Goal: Task Accomplishment & Management: Use online tool/utility

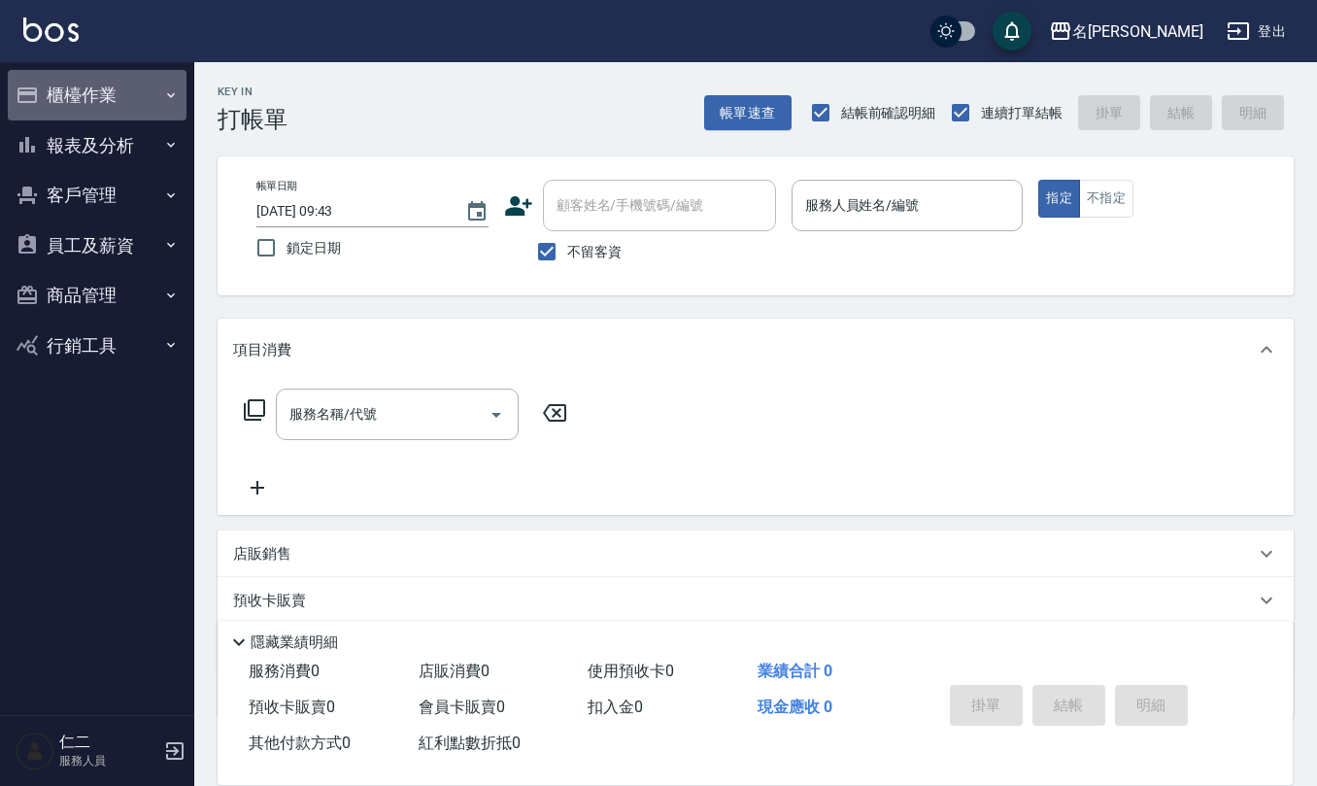
click at [129, 78] on button "櫃檯作業" at bounding box center [97, 95] width 179 height 51
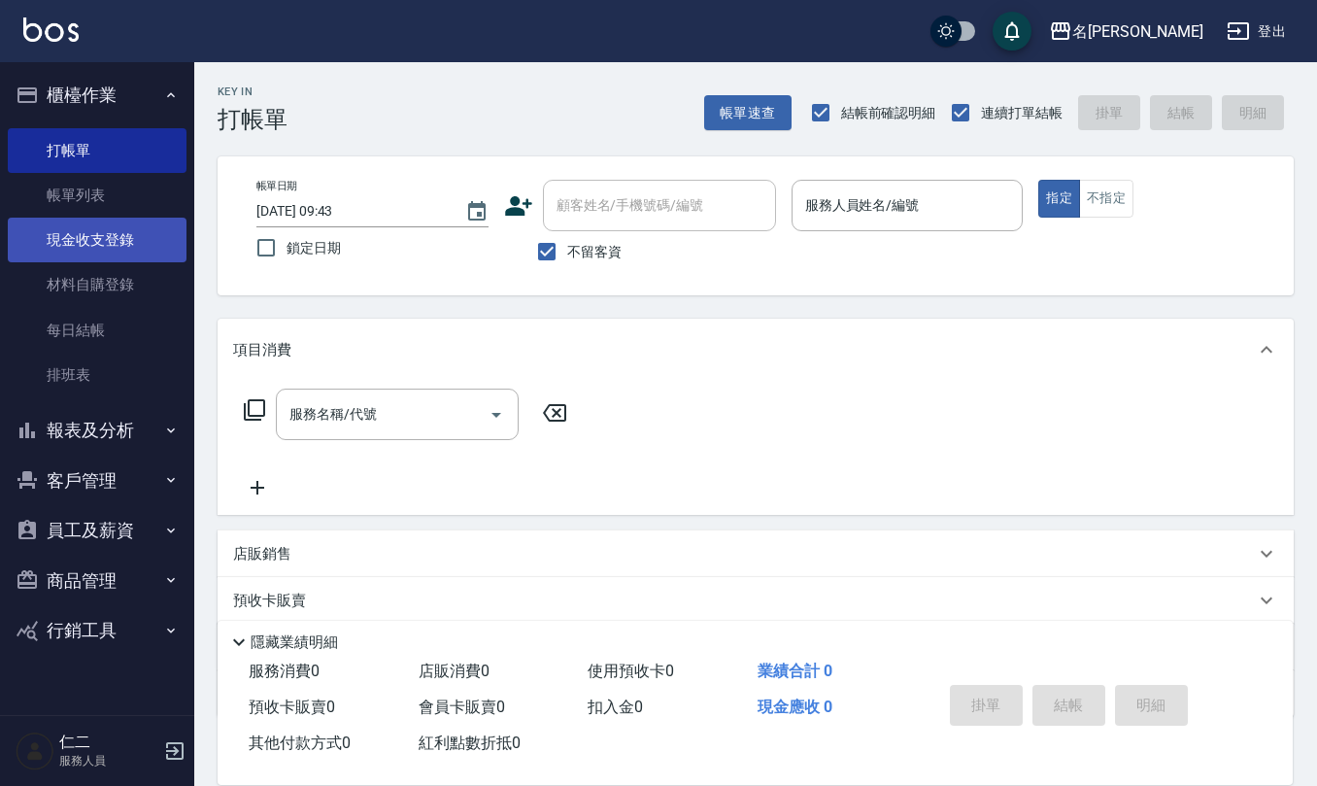
click at [106, 239] on link "現金收支登錄" at bounding box center [97, 240] width 179 height 45
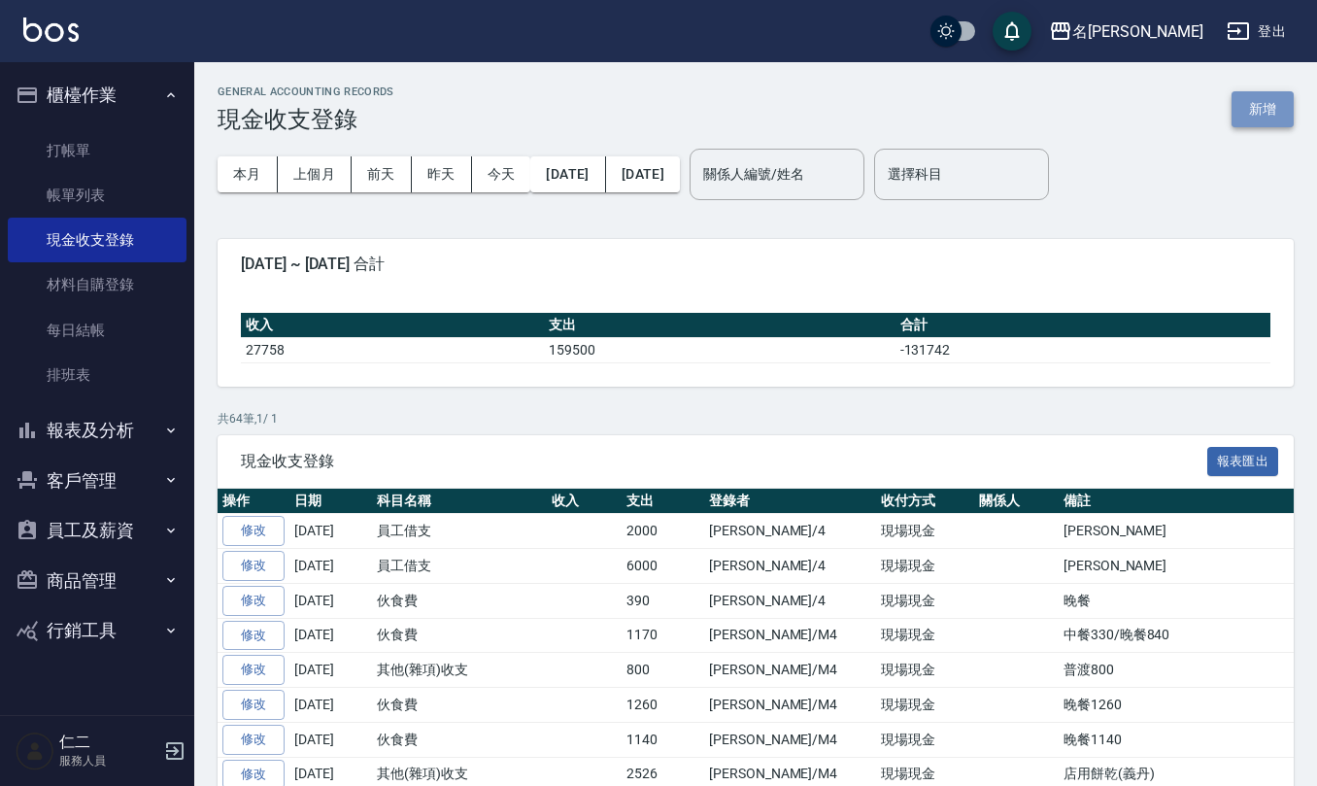
click at [1279, 97] on button "新增" at bounding box center [1263, 109] width 62 height 36
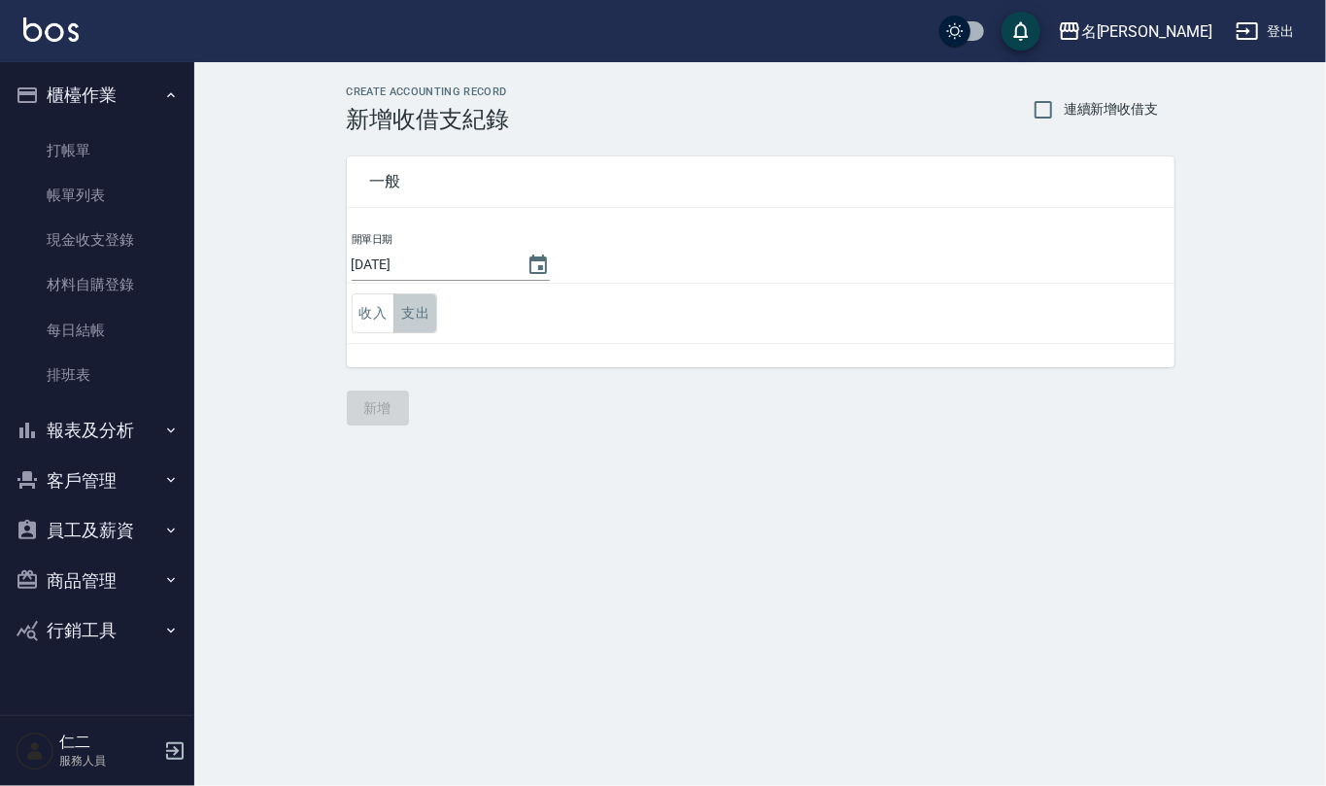
click at [422, 300] on button "支出" at bounding box center [415, 313] width 44 height 40
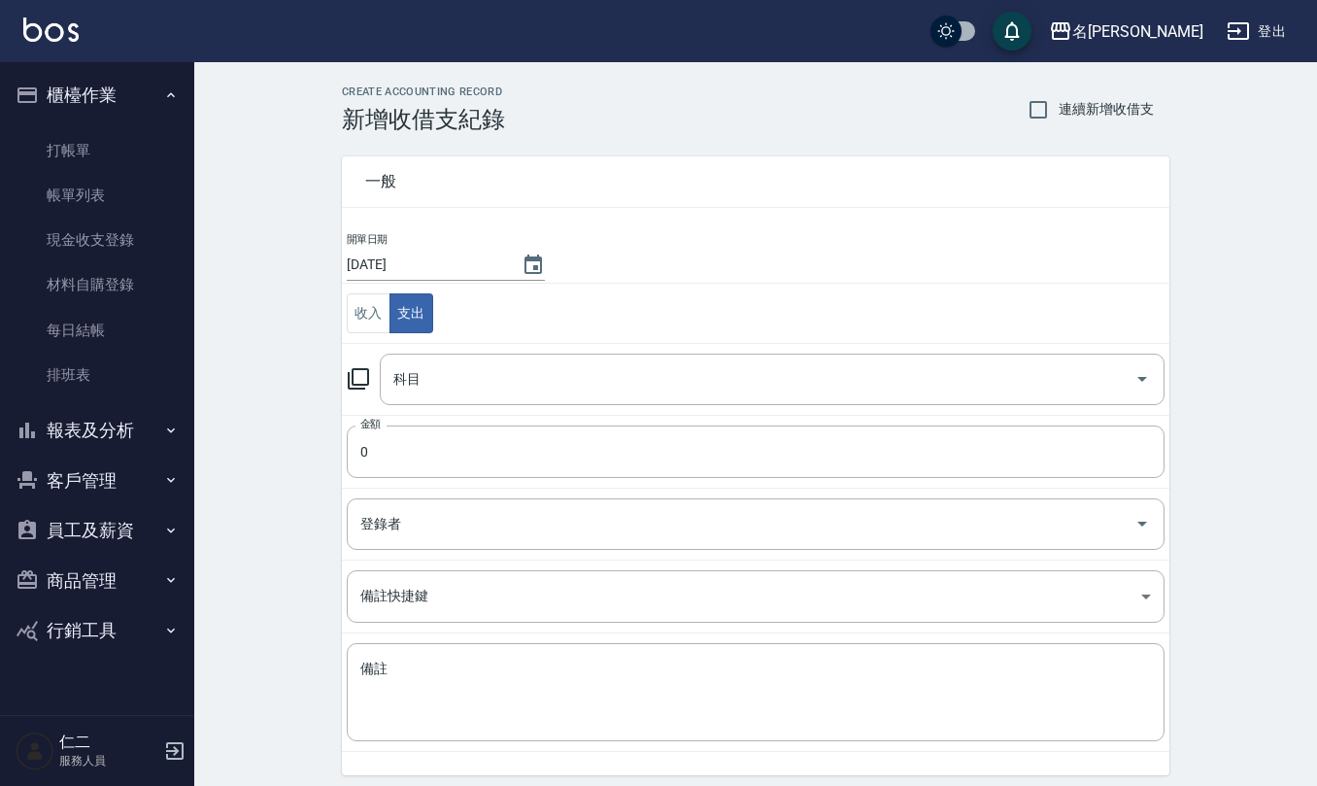
click at [431, 352] on td "科目 科目" at bounding box center [756, 379] width 828 height 72
click at [439, 379] on input "科目" at bounding box center [758, 379] width 738 height 34
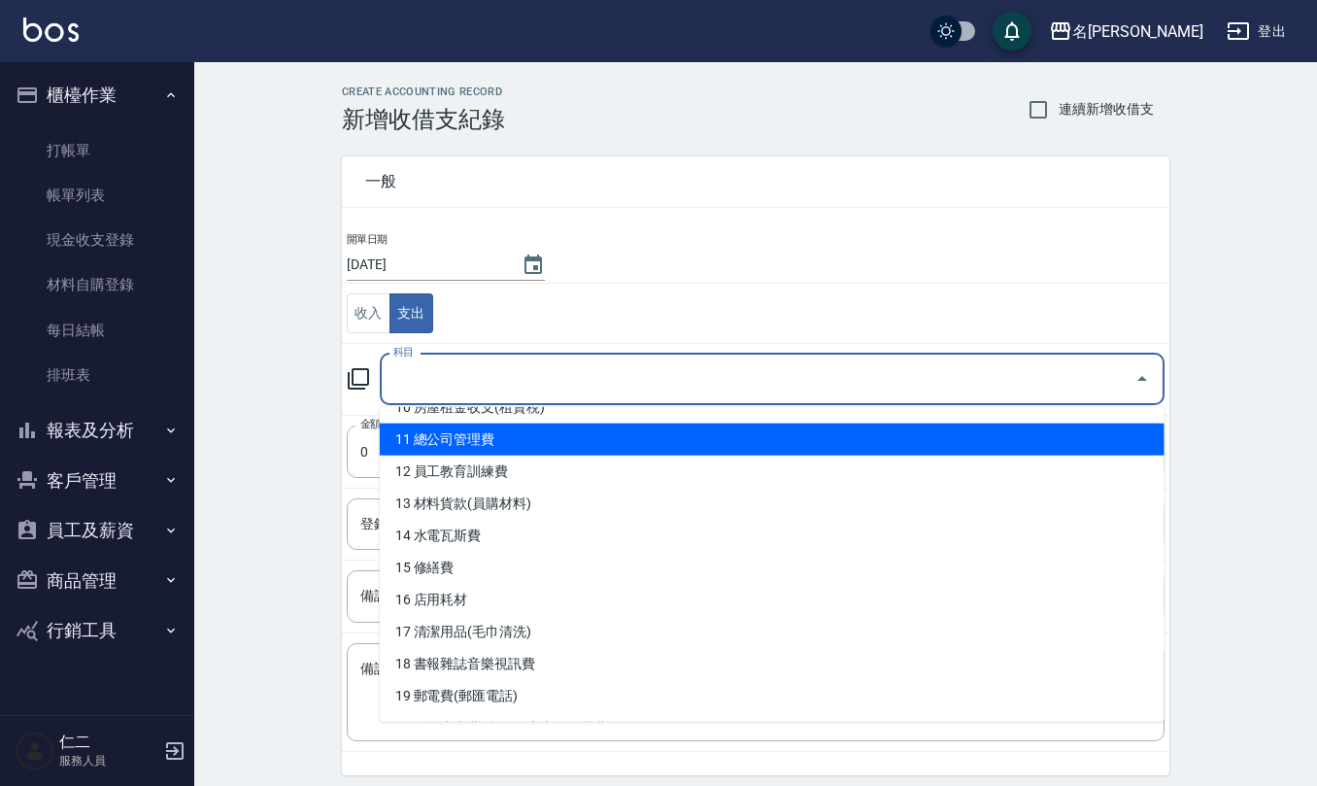
scroll to position [389, 0]
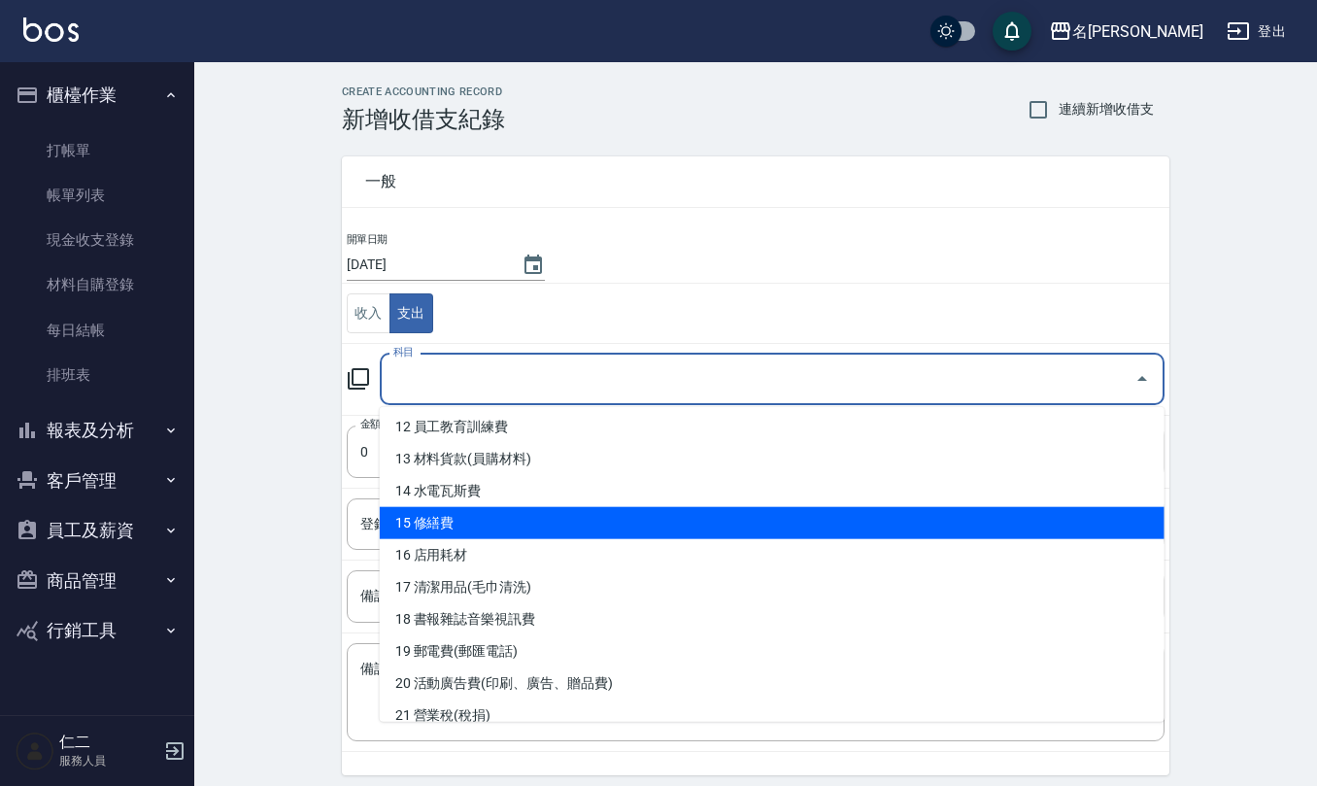
click at [474, 537] on li "15 修繕費" at bounding box center [772, 523] width 785 height 32
type input "15 修繕費"
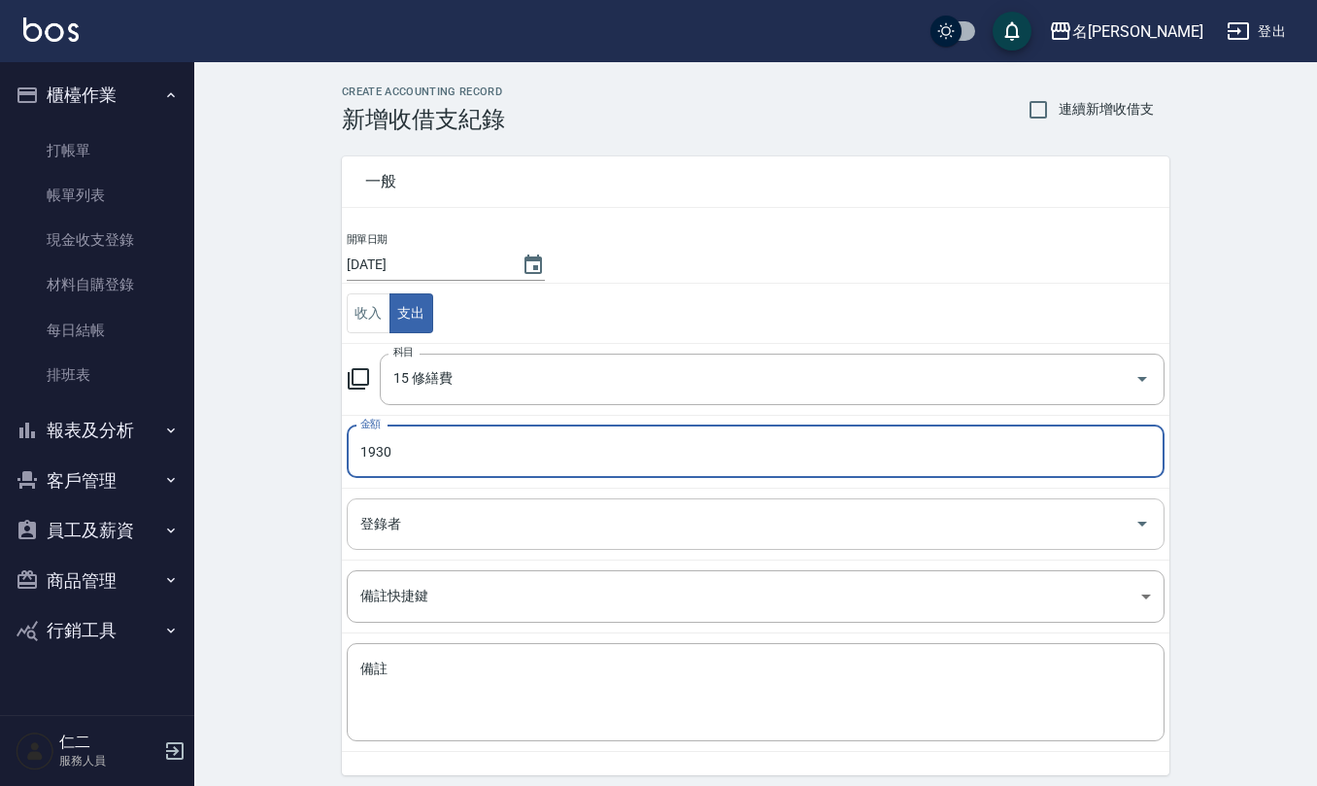
type input "1930"
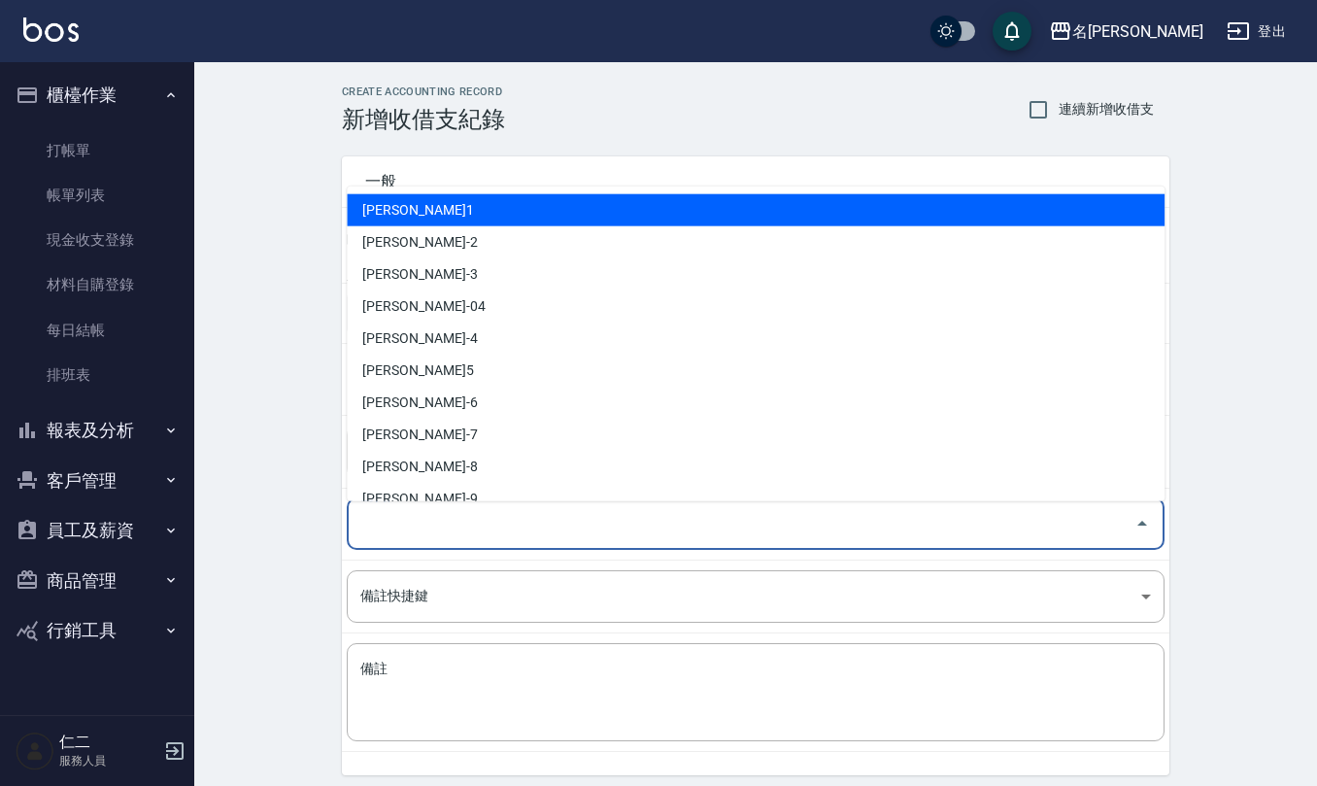
click at [427, 513] on input "登錄者" at bounding box center [741, 524] width 771 height 34
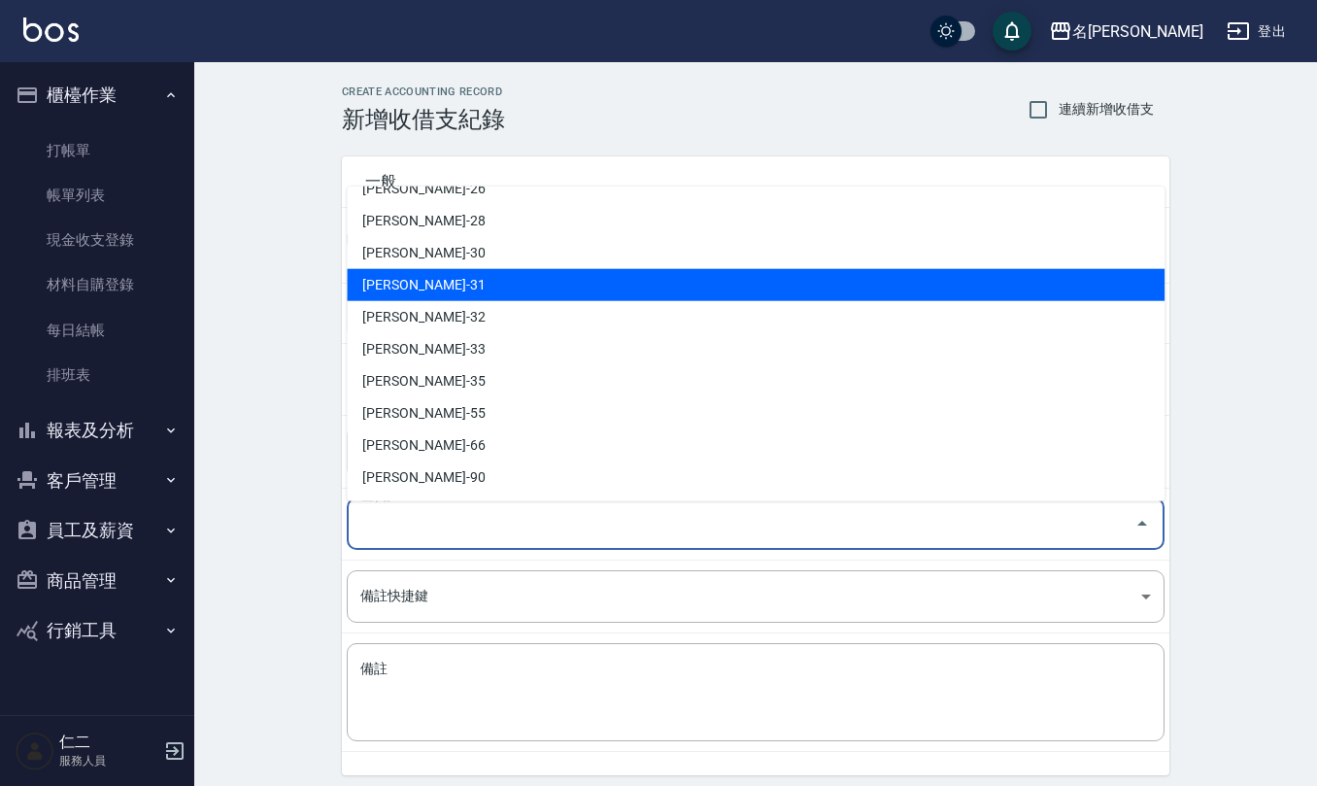
scroll to position [855, 0]
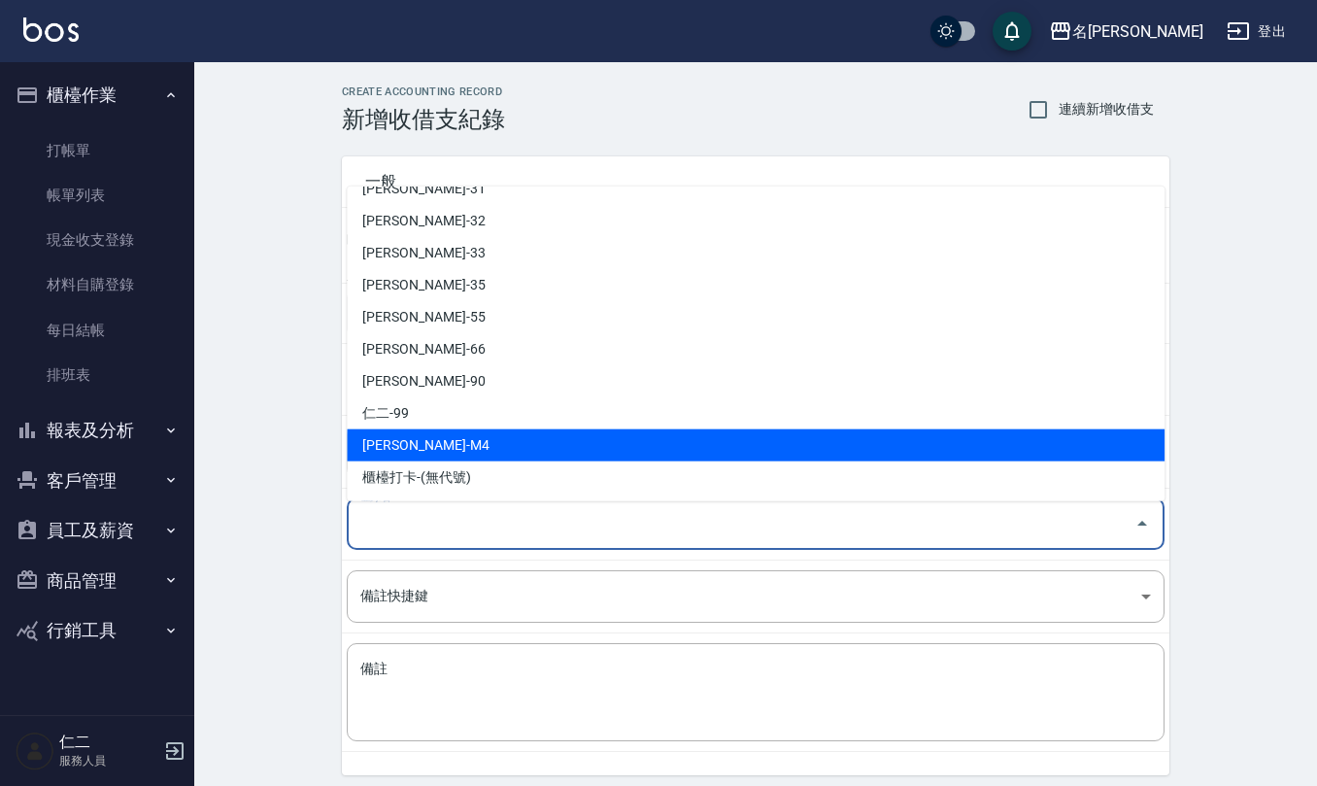
click at [445, 435] on li "[PERSON_NAME]-M4" at bounding box center [756, 445] width 818 height 32
type input "[PERSON_NAME]-M4"
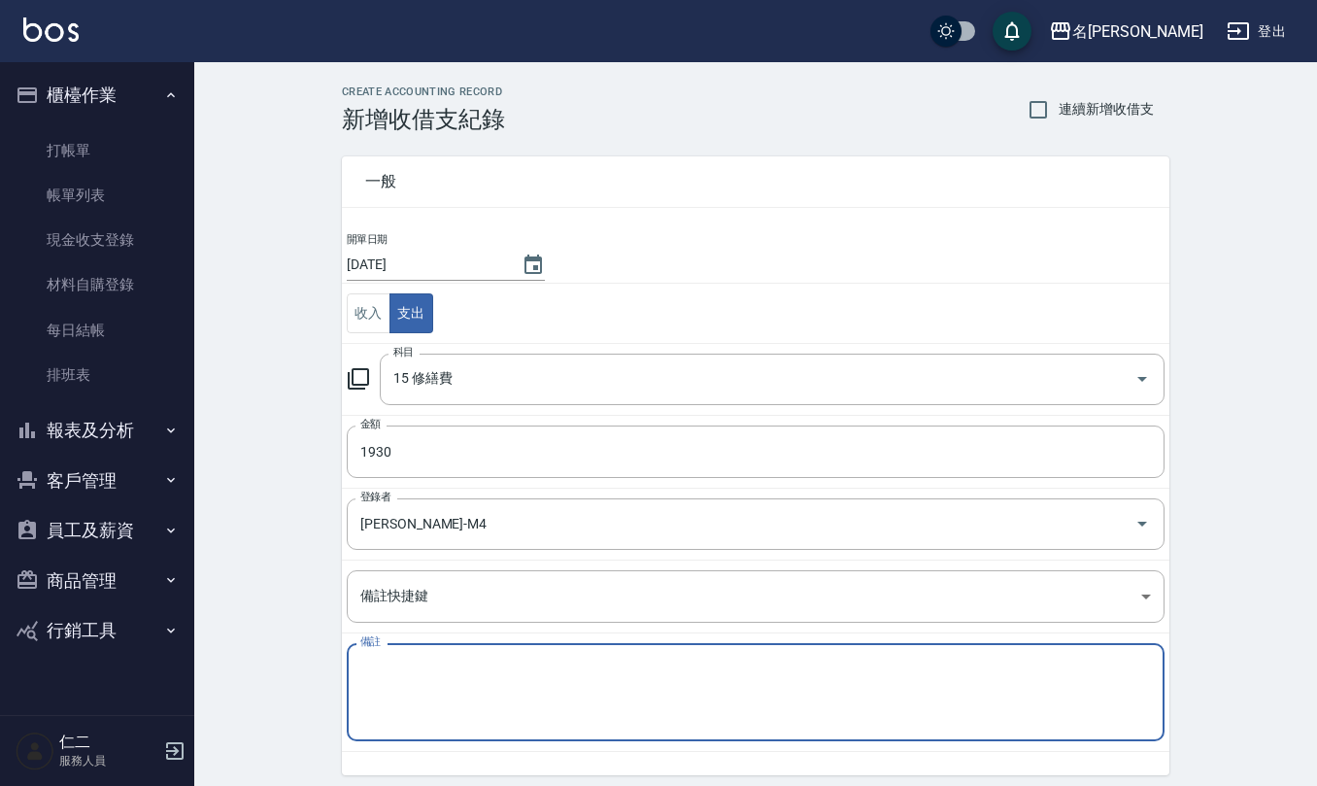
click at [428, 686] on textarea "備註" at bounding box center [755, 693] width 791 height 66
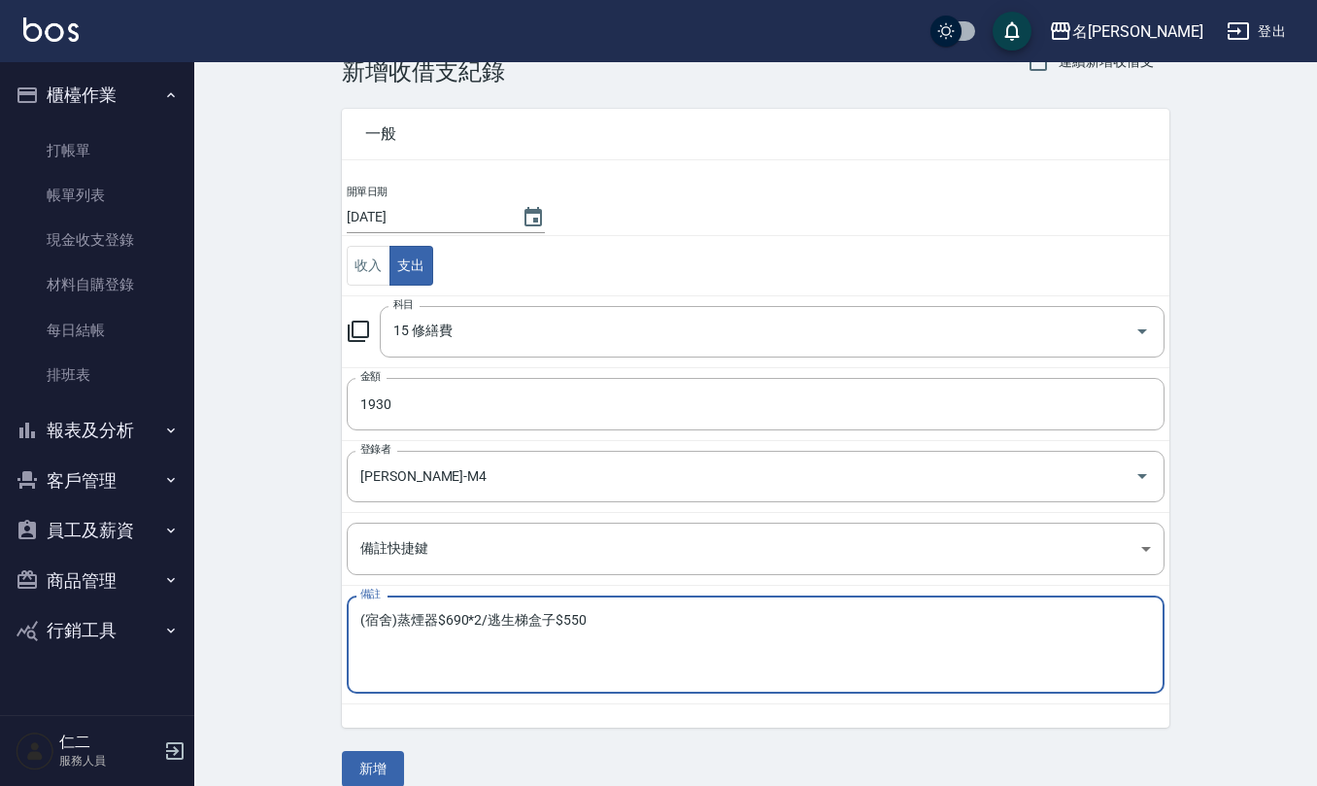
scroll to position [74, 0]
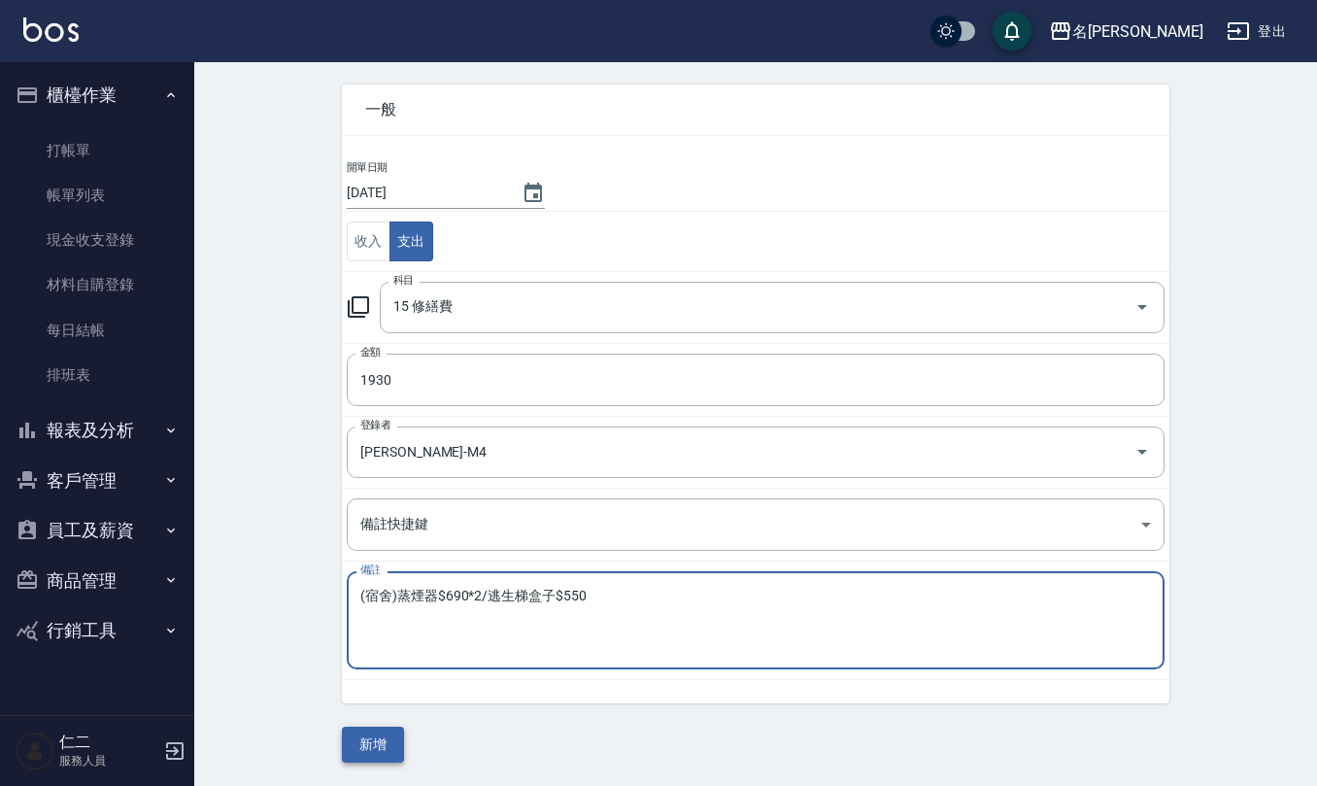
type textarea "(宿舍)蒸煙器$690*2/逃生梯盒子$550"
click at [352, 738] on button "新增" at bounding box center [373, 745] width 62 height 36
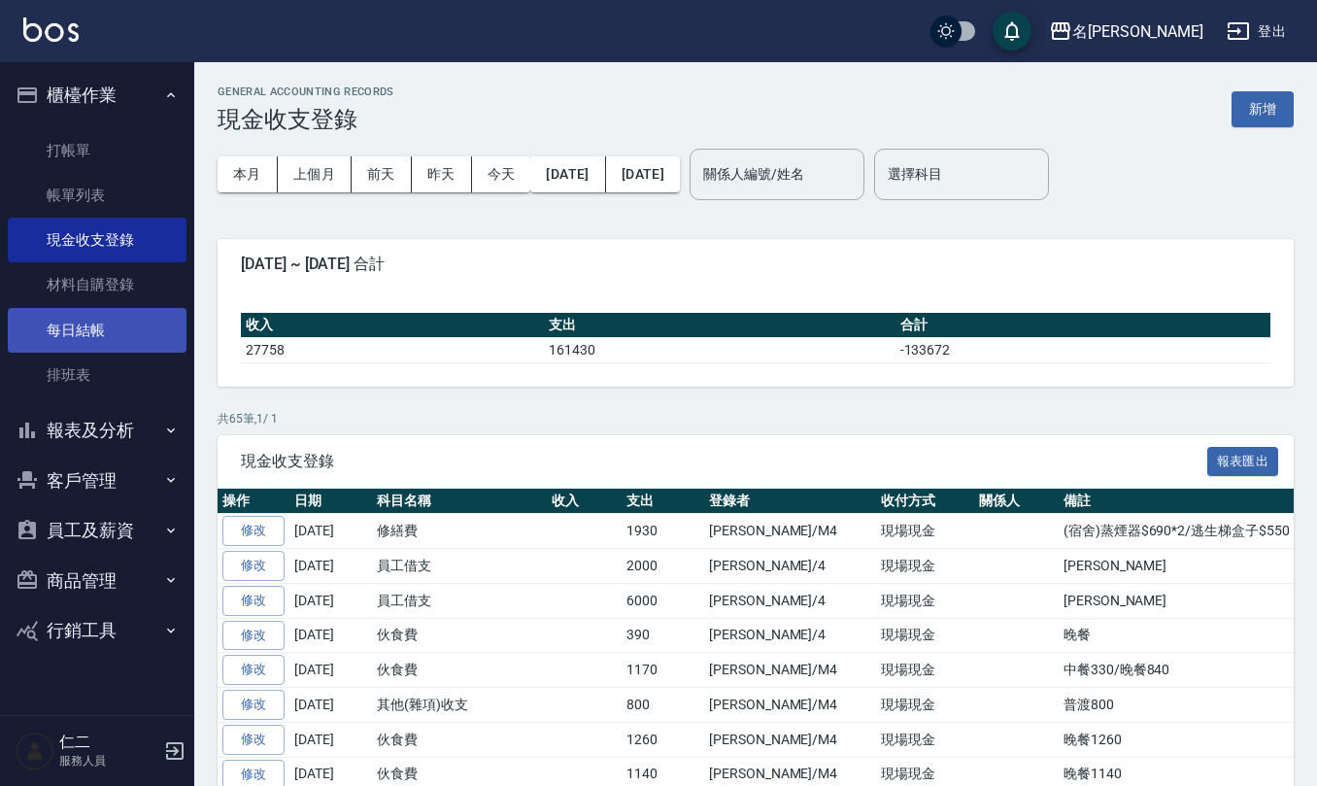
click at [160, 332] on link "每日結帳" at bounding box center [97, 330] width 179 height 45
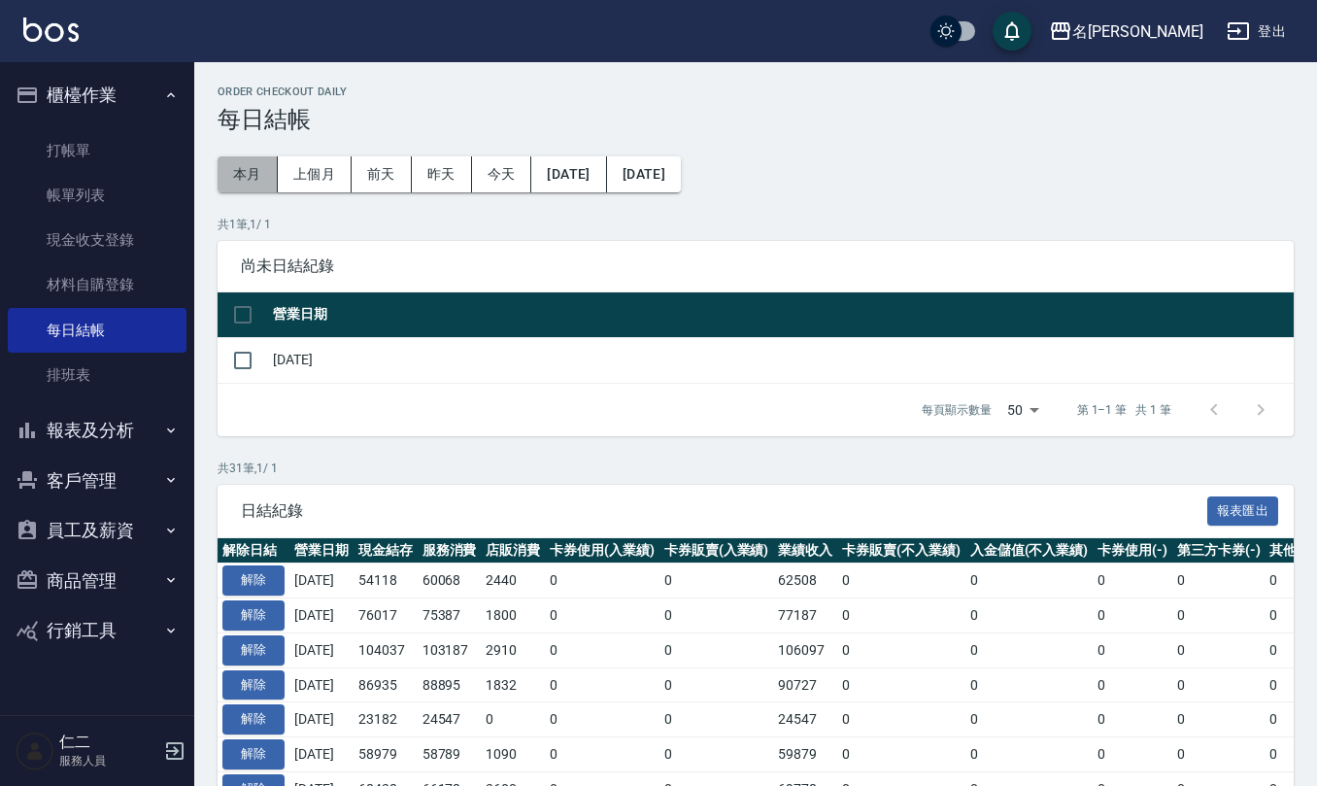
click at [246, 176] on button "本月" at bounding box center [248, 174] width 60 height 36
click at [606, 163] on button "[DATE]" at bounding box center [568, 174] width 75 height 36
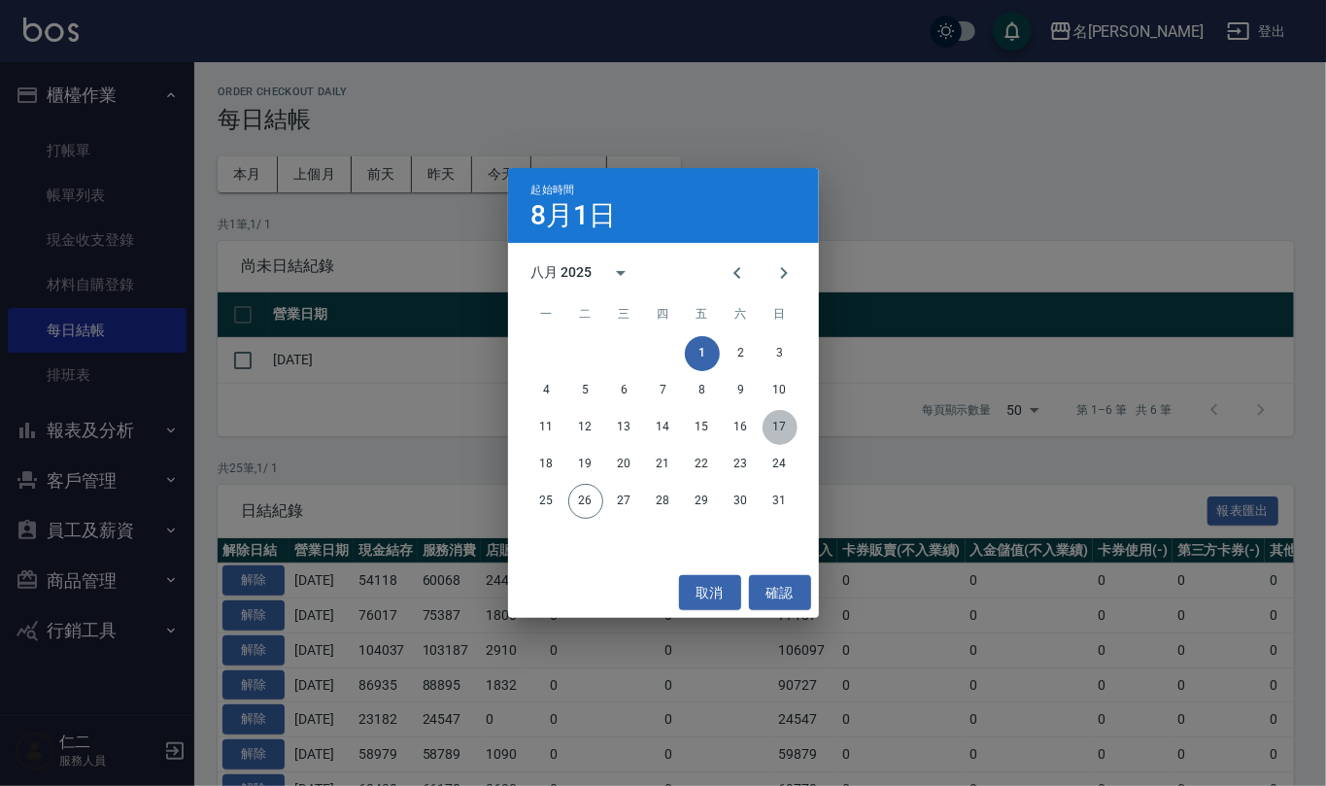
click at [775, 416] on button "17" at bounding box center [780, 427] width 35 height 35
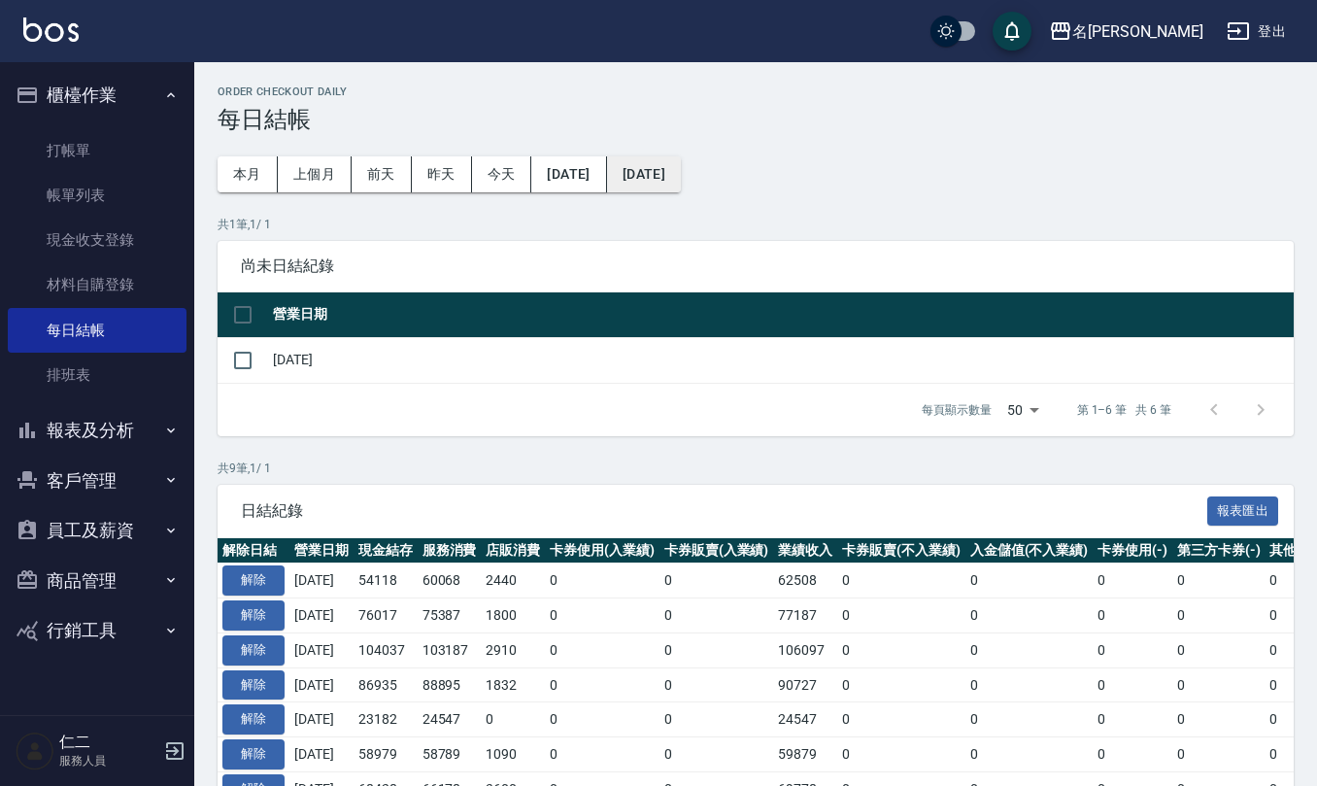
click at [681, 191] on button "[DATE]" at bounding box center [644, 174] width 74 height 36
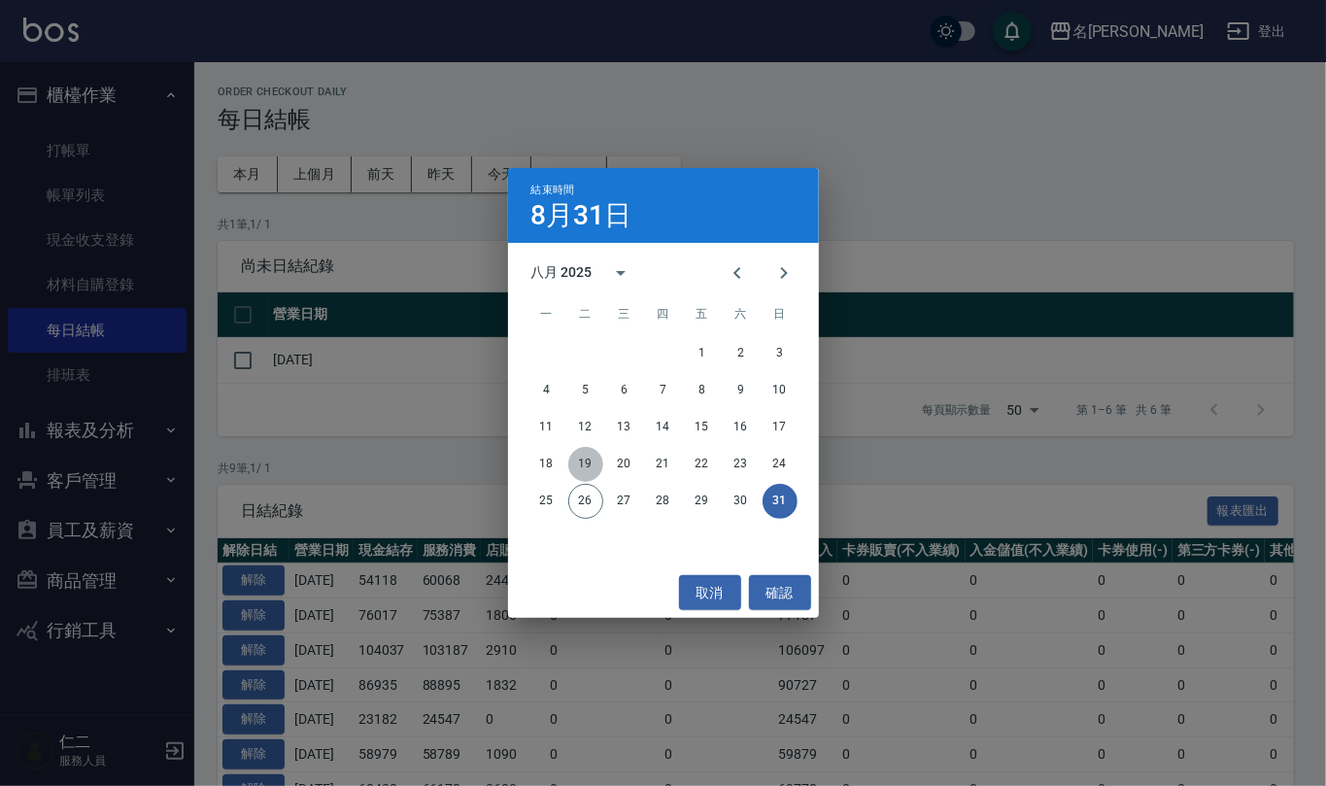
click at [583, 463] on button "19" at bounding box center [585, 464] width 35 height 35
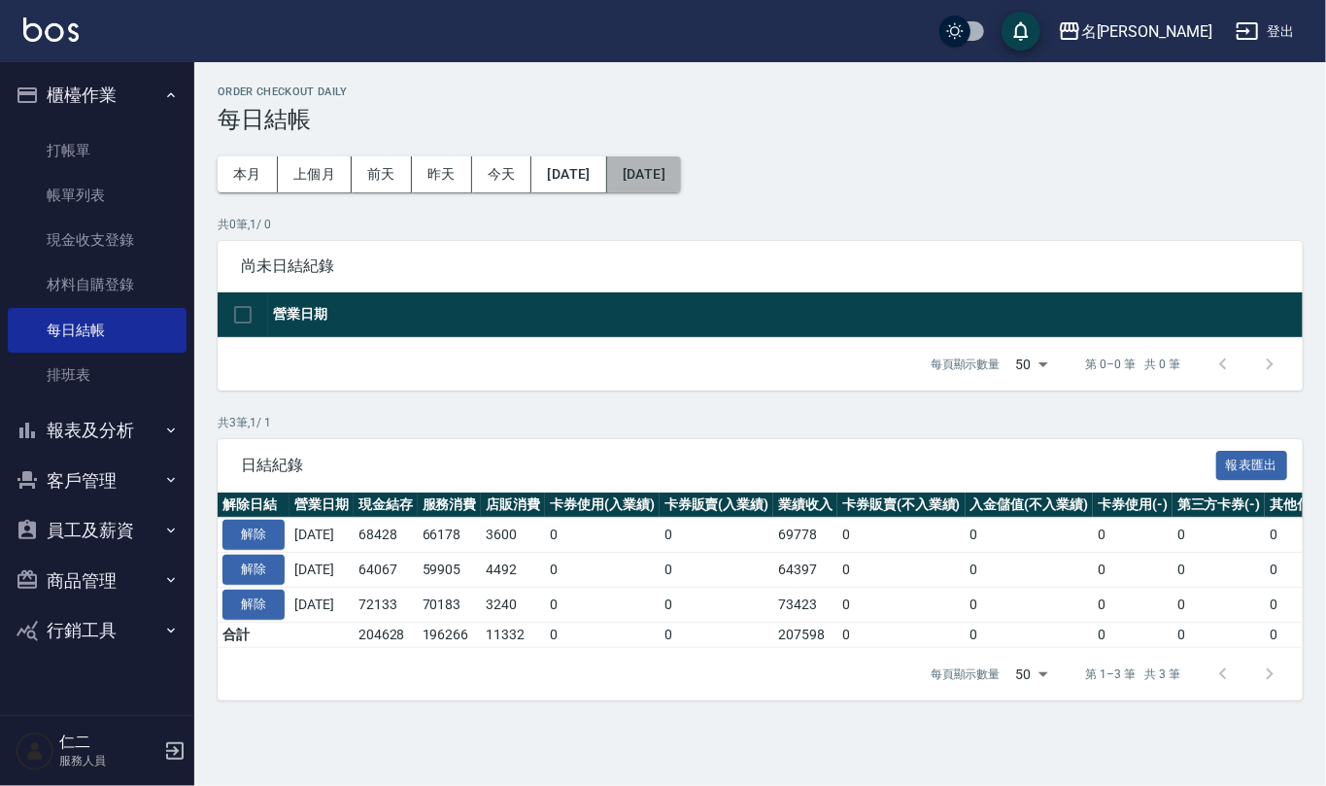
click at [681, 183] on button "[DATE]" at bounding box center [644, 174] width 74 height 36
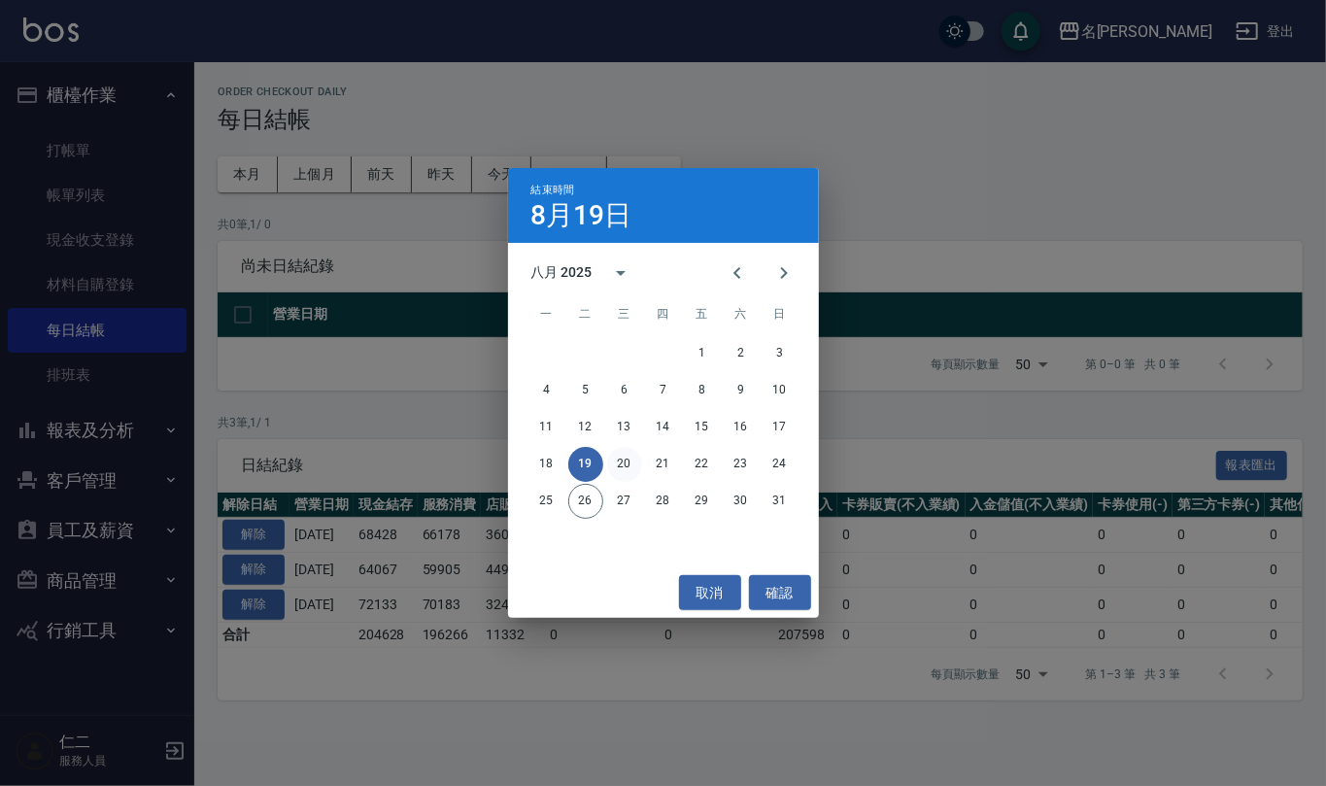
click at [620, 471] on button "20" at bounding box center [624, 464] width 35 height 35
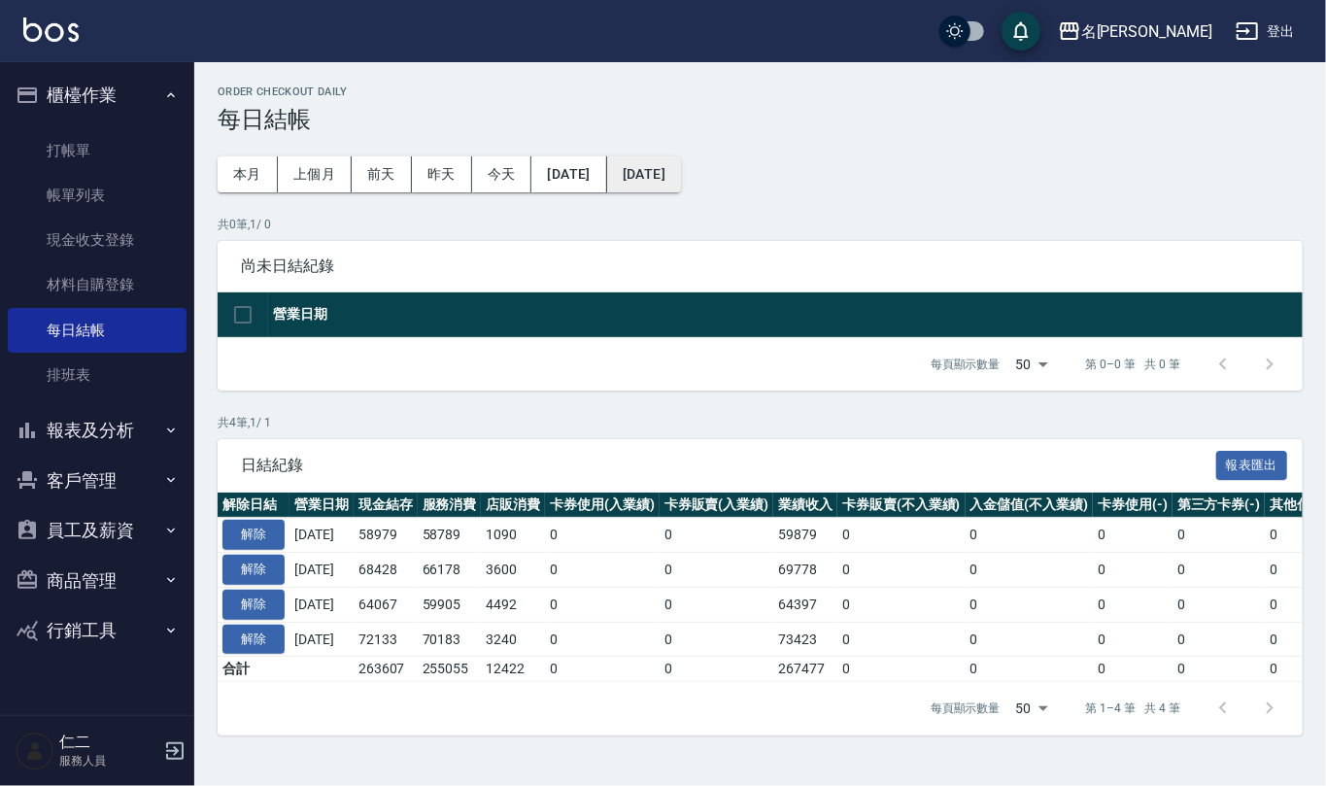
click at [681, 168] on button "[DATE]" at bounding box center [644, 174] width 74 height 36
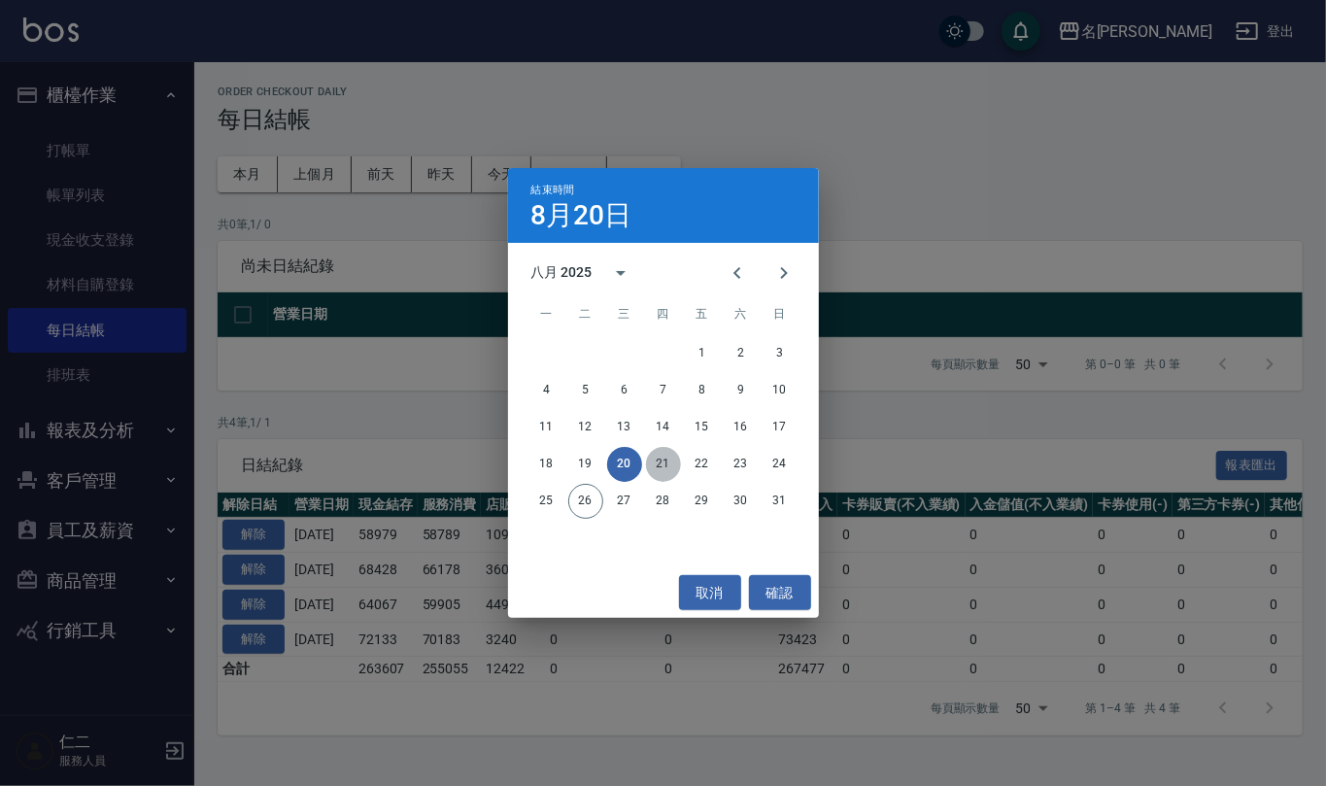
click at [662, 456] on button "21" at bounding box center [663, 464] width 35 height 35
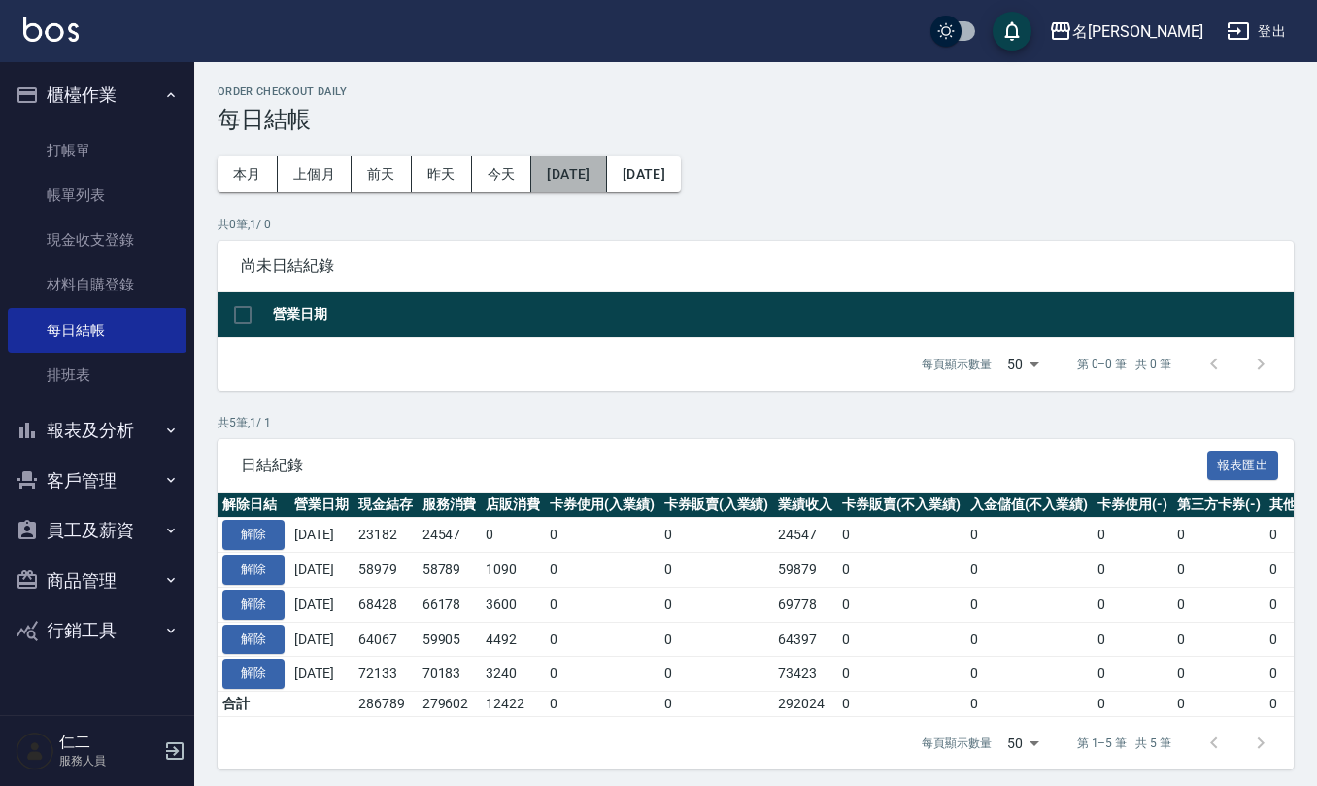
click at [595, 164] on button "[DATE]" at bounding box center [568, 174] width 75 height 36
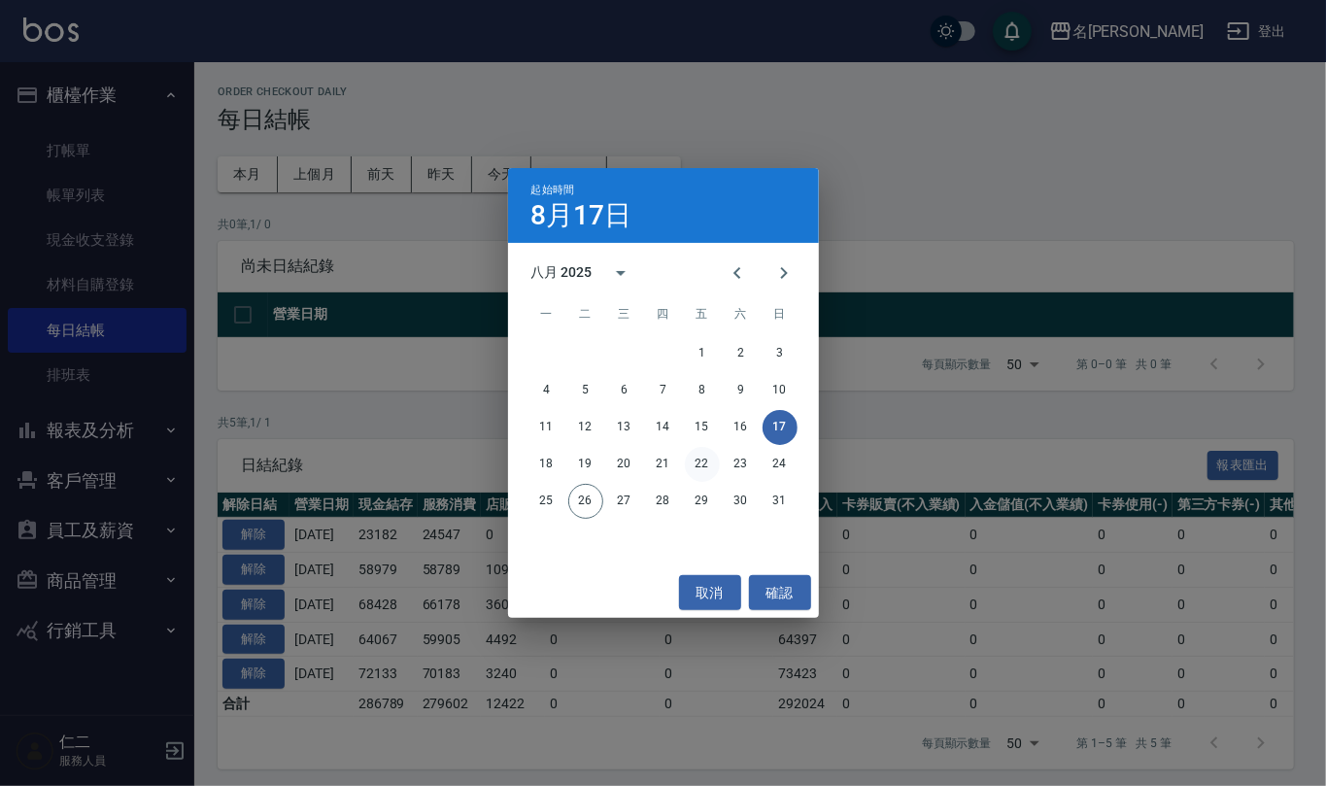
click at [705, 459] on button "22" at bounding box center [702, 464] width 35 height 35
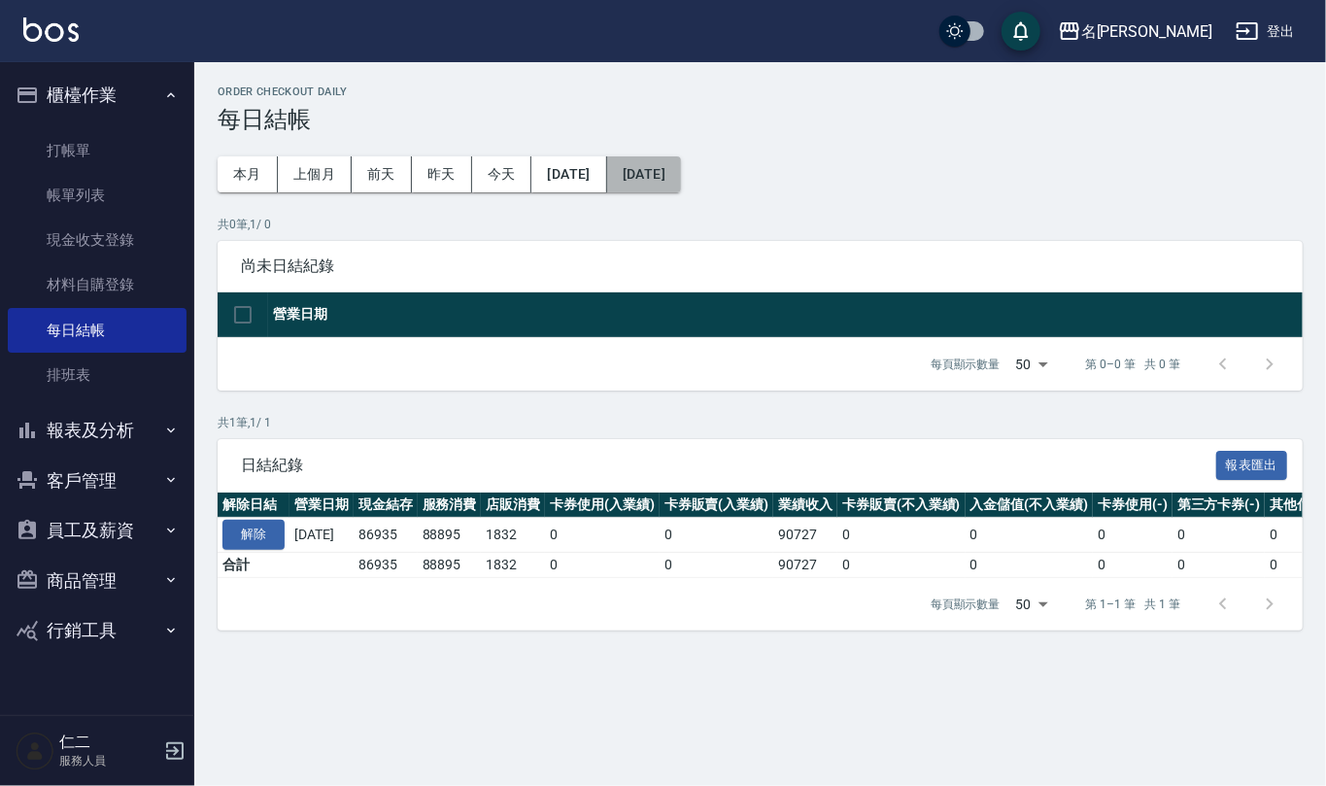
click at [681, 164] on button "[DATE]" at bounding box center [644, 174] width 74 height 36
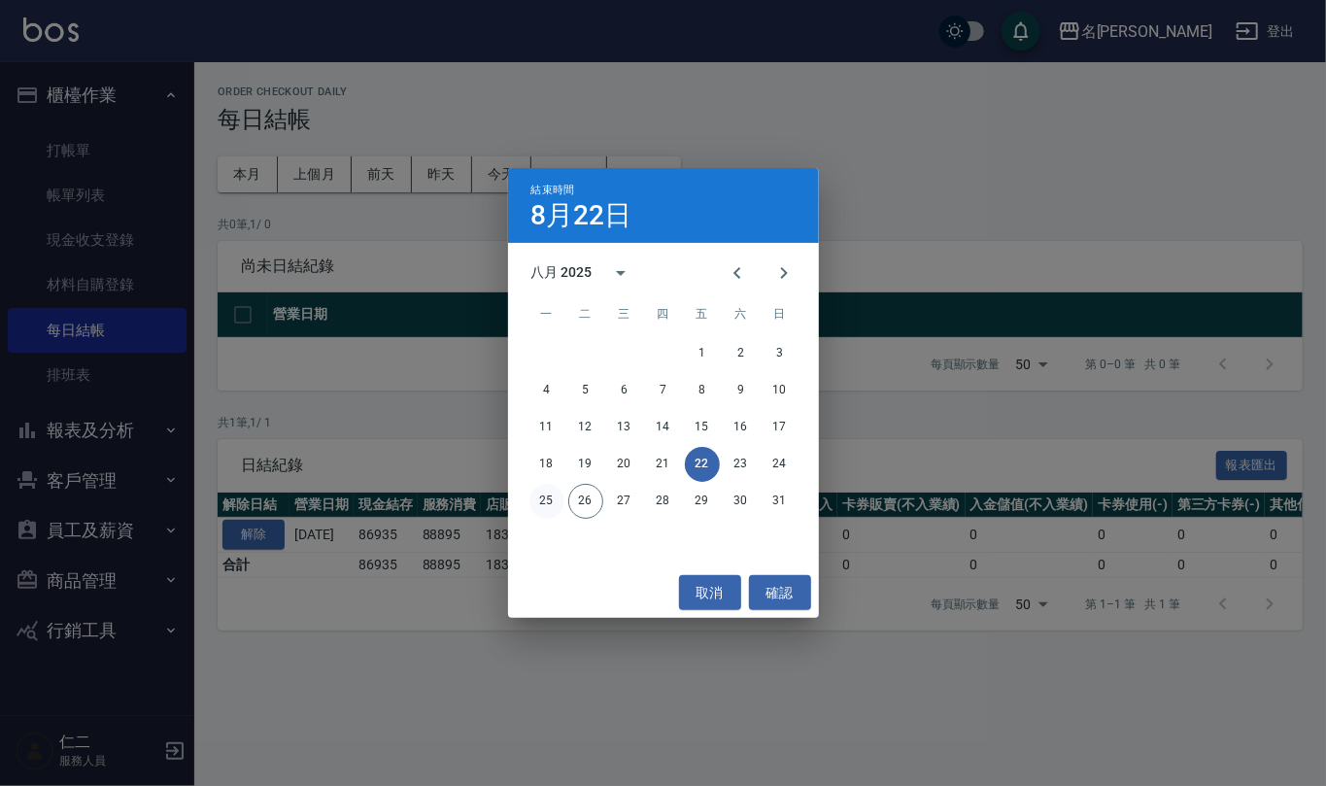
click at [545, 498] on button "25" at bounding box center [546, 501] width 35 height 35
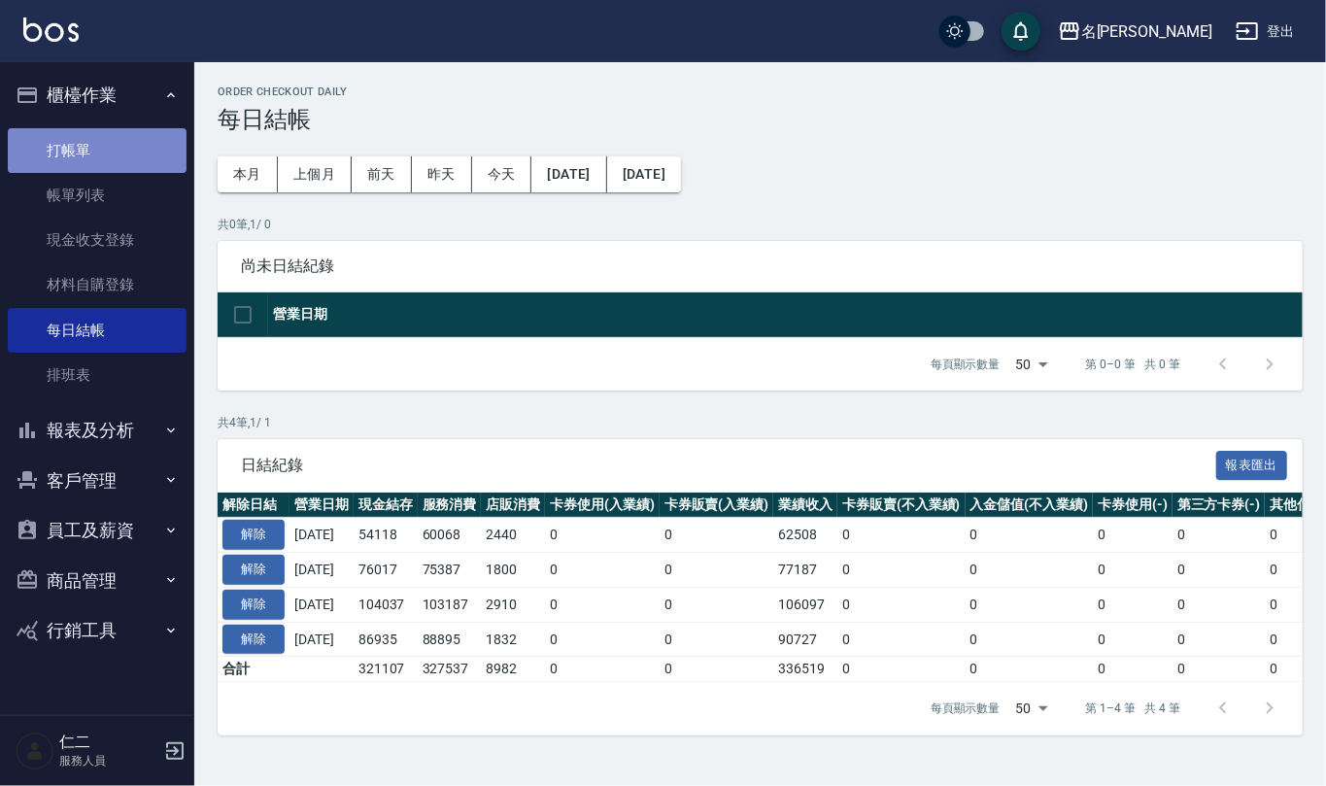
click at [72, 165] on link "打帳單" at bounding box center [97, 150] width 179 height 45
